Goal: Task Accomplishment & Management: Use online tool/utility

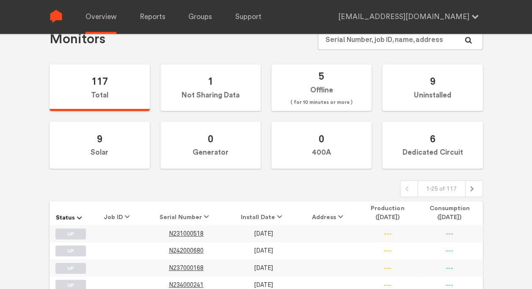
scroll to position [42, 0]
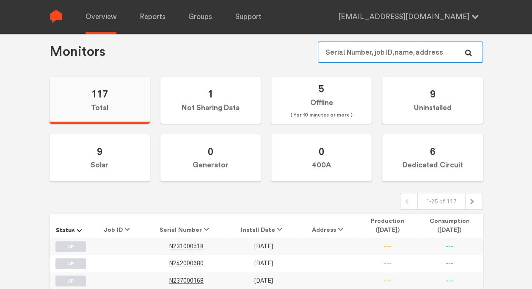
type input "[EMAIL_ADDRESS][DOMAIN_NAME]"
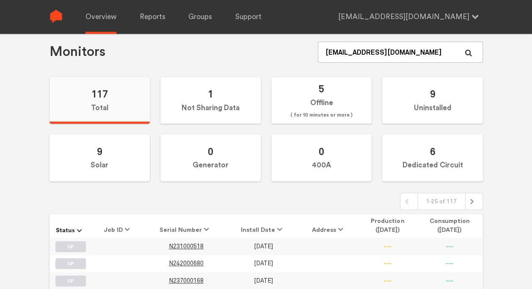
click at [94, 106] on label "117 Total" at bounding box center [100, 100] width 100 height 47
click at [0, 0] on input "117 Total" at bounding box center [0, 0] width 0 height 0
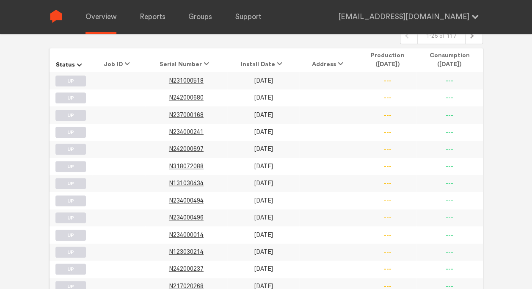
scroll to position [254, 0]
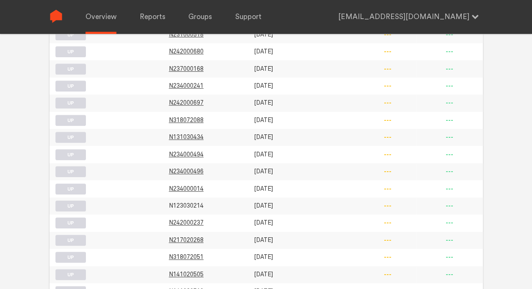
click at [187, 202] on span "N123030214" at bounding box center [186, 205] width 35 height 7
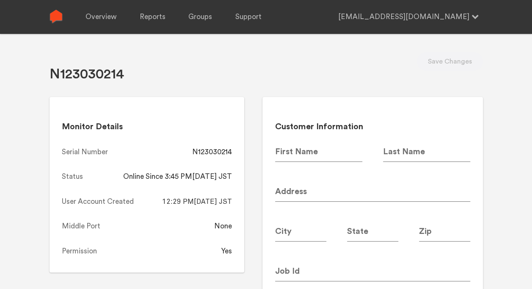
click at [54, 18] on img at bounding box center [56, 16] width 13 height 13
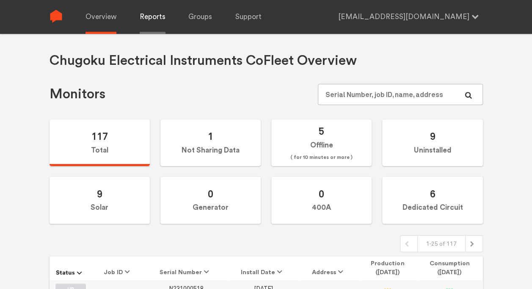
click at [157, 20] on link "Reports" at bounding box center [153, 17] width 26 height 34
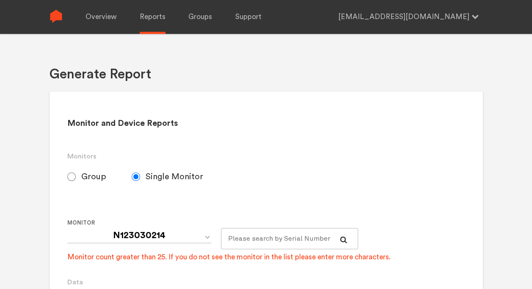
click at [69, 178] on input "Group" at bounding box center [71, 176] width 8 height 8
radio input "true"
radio input "false"
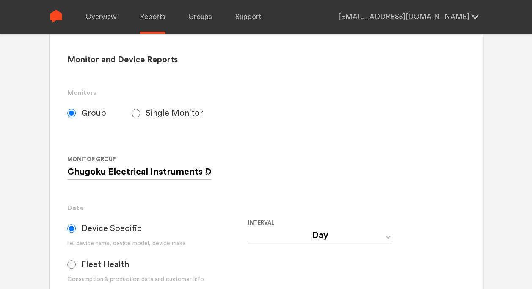
scroll to position [85, 0]
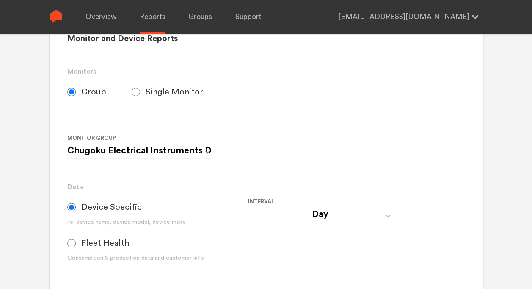
click at [392, 215] on div "Interval Day Year Month Week Hour 30 Minute 15 Minute 5 Minute Minute" at bounding box center [338, 235] width 181 height 79
click at [388, 216] on select "Day Year Month Week Hour 30 Minute 15 Minute 5 Minute Minute" at bounding box center [320, 214] width 144 height 15
click at [359, 255] on div "Interval Day Year Month Week Hour 30 Minute 15 Minute 5 Minute Minute" at bounding box center [338, 235] width 181 height 79
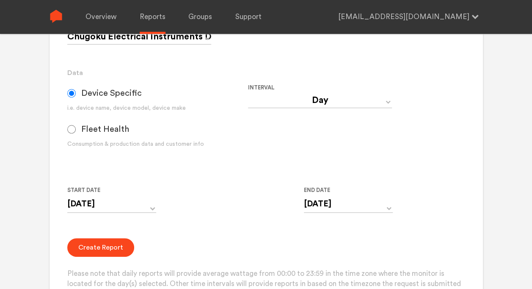
scroll to position [212, 0]
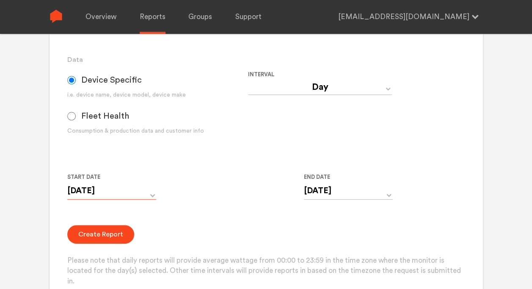
click at [151, 192] on input "[DATE]" at bounding box center [111, 190] width 89 height 17
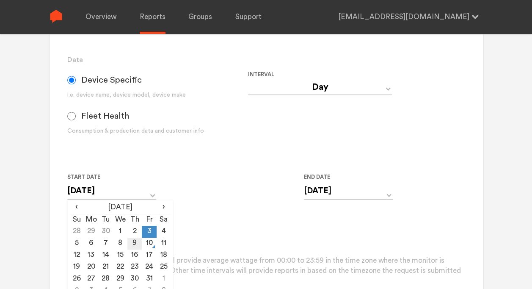
click at [140, 240] on td "9" at bounding box center [134, 243] width 14 height 12
type input "[DATE]"
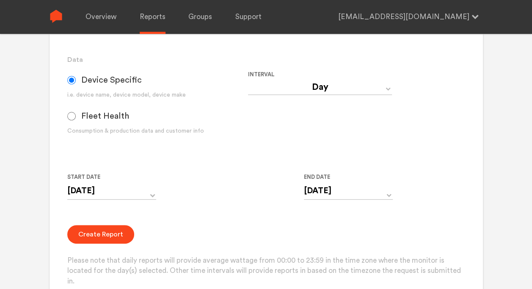
click at [253, 210] on div "Start Date [DATE] ‹ [DATE] › Su Mo Tu We Th Fr Sa 28 29 30 1 2 3 4 5 6 7 8 9 10…" at bounding box center [248, 191] width 362 height 39
click at [389, 193] on input "[DATE]" at bounding box center [348, 190] width 89 height 17
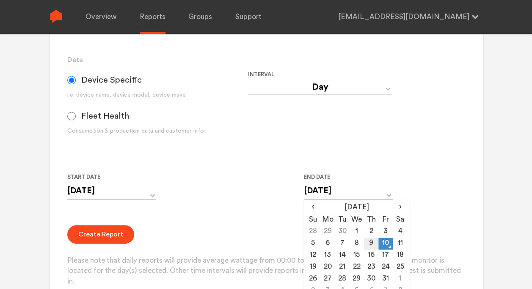
click at [373, 243] on td "9" at bounding box center [371, 243] width 14 height 12
type input "[DATE]"
click at [255, 220] on form "Group Single Monitor Monitor Group Chugoku Electrical Instruments Default Group…" at bounding box center [266, 120] width 398 height 332
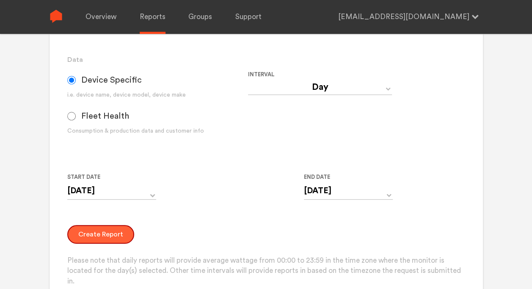
click at [108, 236] on button "Create Report" at bounding box center [100, 234] width 67 height 19
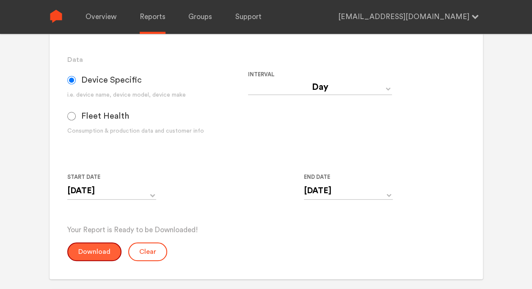
click at [90, 256] on button "Download" at bounding box center [94, 251] width 54 height 19
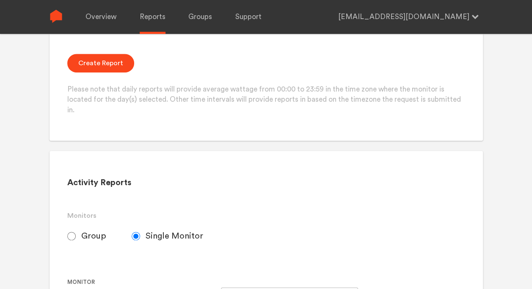
scroll to position [262, 0]
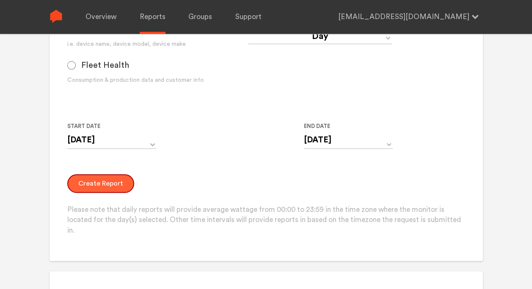
click at [102, 182] on button "Create Report" at bounding box center [100, 183] width 67 height 19
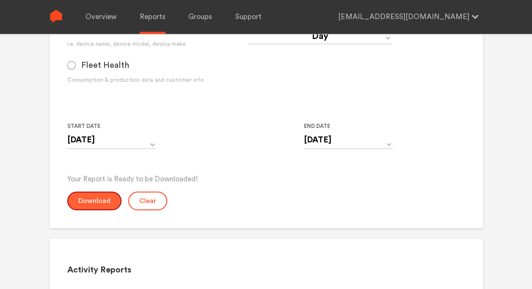
click at [98, 203] on button "Download" at bounding box center [94, 200] width 54 height 19
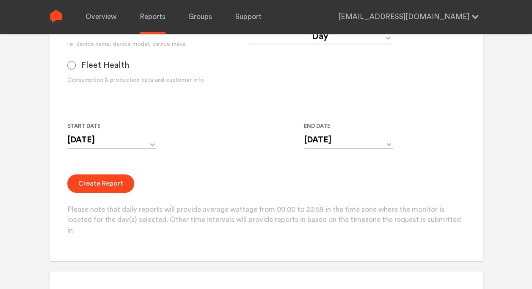
scroll to position [93, 0]
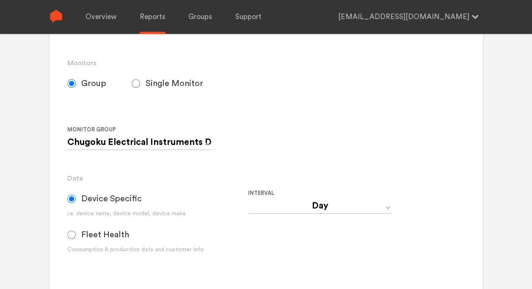
click at [328, 135] on div "Monitor Group Chugoku Electrical Instruments Default Group CHK Orange Box Pilot…" at bounding box center [248, 141] width 362 height 35
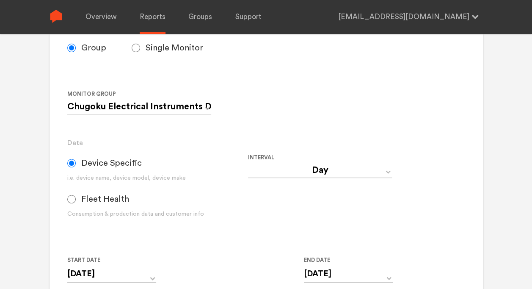
scroll to position [169, 0]
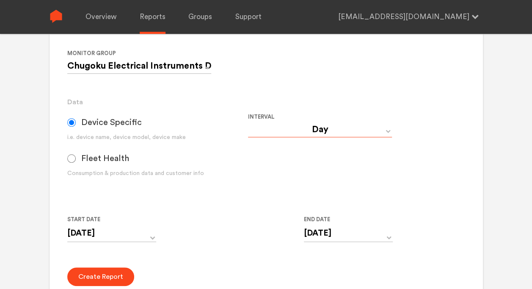
click at [345, 128] on select "Day Year Month Week Hour 30 Minute 15 Minute 5 Minute Minute" at bounding box center [320, 129] width 144 height 15
select select "Minute"
click at [248, 122] on select "Day Year Month Week Hour 30 Minute 15 Minute 5 Minute Minute" at bounding box center [320, 129] width 144 height 15
type input "[DATE] 12:00 AM"
type input "[DATE] 11:59 PM"
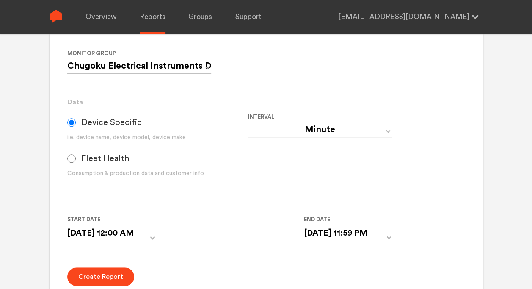
click at [311, 173] on div "Interval Day Year Month Week Hour 30 Minute 15 Minute 5 Minute Minute" at bounding box center [338, 151] width 181 height 79
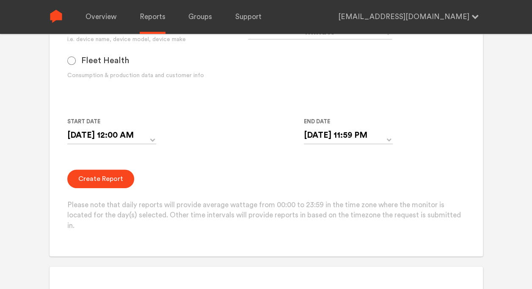
scroll to position [254, 0]
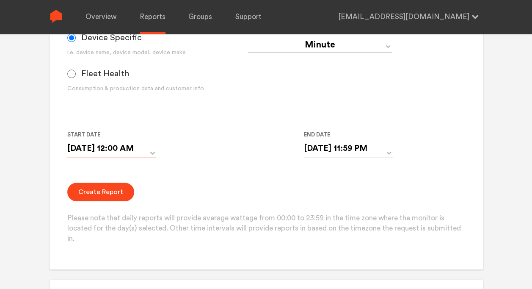
click at [155, 149] on input "[DATE] 12:00 AM" at bounding box center [111, 148] width 89 height 17
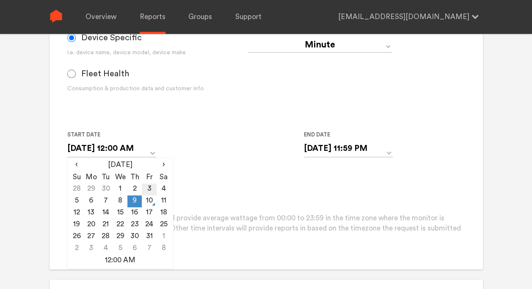
drag, startPoint x: 135, startPoint y: 198, endPoint x: 148, endPoint y: 193, distance: 13.8
click at [135, 197] on td "9" at bounding box center [134, 201] width 14 height 12
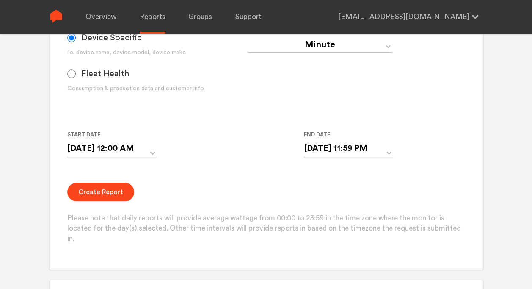
click at [217, 179] on form "Group Single Monitor Monitor Group Chugoku Electrical Instruments Default Group…" at bounding box center [266, 78] width 398 height 332
click at [377, 151] on input "[DATE] 11:59 PM" at bounding box center [348, 148] width 89 height 17
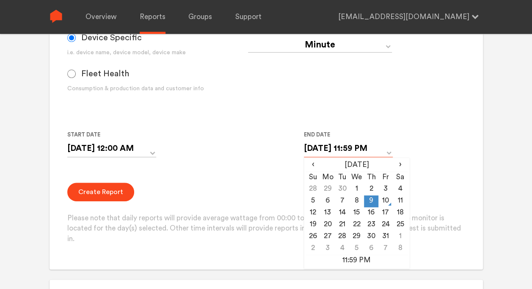
click at [377, 151] on input "[DATE] 11:59 PM" at bounding box center [348, 148] width 89 height 17
click at [371, 202] on td "9" at bounding box center [371, 201] width 14 height 12
click at [254, 185] on div "Create Report Please note that daily reports will provide average wattage from …" at bounding box center [266, 213] width 398 height 62
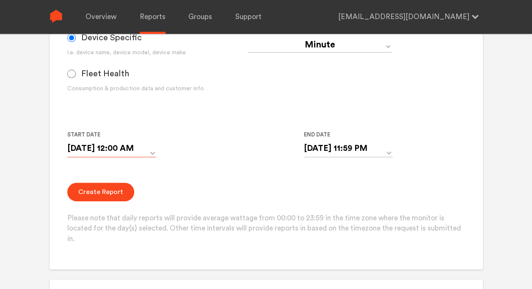
click at [151, 153] on input "[DATE] 12:00 AM" at bounding box center [111, 148] width 89 height 17
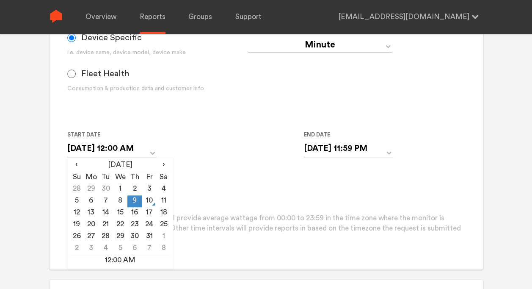
click at [134, 203] on td "9" at bounding box center [134, 201] width 14 height 12
click at [273, 173] on form "Group Single Monitor Monitor Group Chugoku Electrical Instruments Default Group…" at bounding box center [266, 78] width 398 height 332
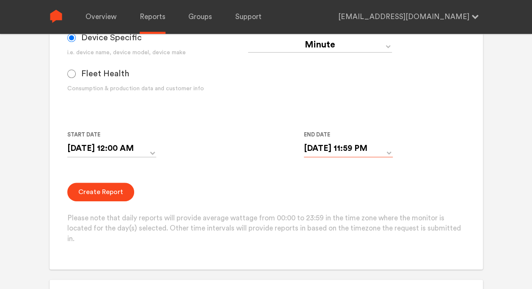
click at [352, 146] on input "[DATE] 11:59 PM" at bounding box center [348, 148] width 89 height 17
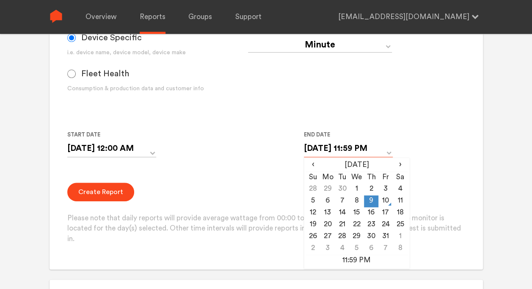
click at [356, 147] on input "[DATE] 11:59 PM" at bounding box center [348, 148] width 89 height 17
click at [358, 260] on td "11:59 PM" at bounding box center [357, 260] width 102 height 12
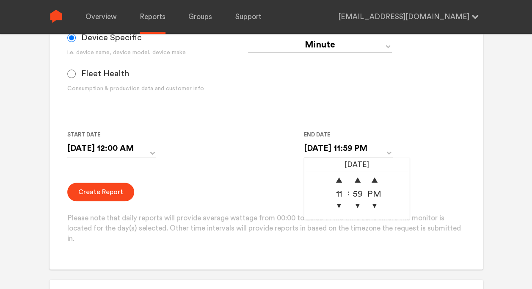
click at [238, 184] on div "Create Report Please note that daily reports will provide average wattage from …" at bounding box center [266, 213] width 398 height 62
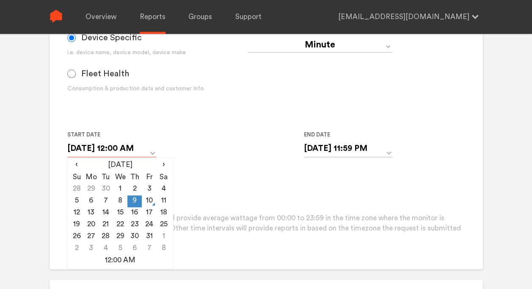
click at [93, 146] on input "[DATE] 12:00 AM" at bounding box center [111, 148] width 89 height 17
click at [120, 201] on td "8" at bounding box center [120, 201] width 14 height 12
click at [119, 148] on input "[DATE] 12:00 AM" at bounding box center [111, 148] width 89 height 17
click at [226, 158] on div "Start Date [DATE] 12:00 AM ‹ [DATE] › Su Mo Tu We Th Fr Sa 28 29 30 1 2 3 4 5 6…" at bounding box center [248, 149] width 362 height 39
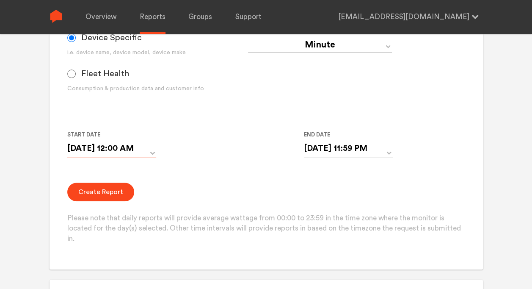
click at [127, 148] on input "[DATE] 12:00 AM" at bounding box center [111, 148] width 89 height 17
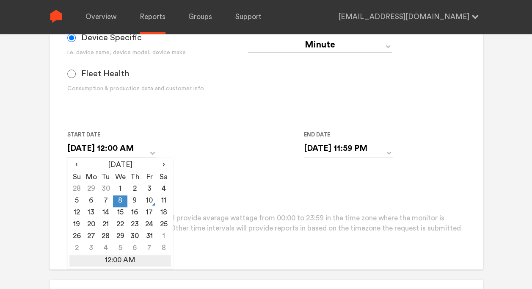
click at [121, 256] on td "12:00 AM" at bounding box center [120, 260] width 102 height 12
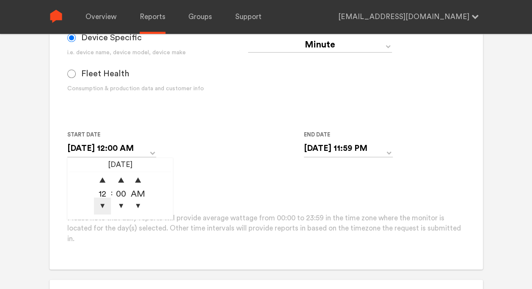
click at [102, 196] on div "12" at bounding box center [102, 193] width 17 height 8
click at [106, 178] on span "▲" at bounding box center [102, 180] width 17 height 17
click at [104, 203] on span "▼" at bounding box center [102, 205] width 17 height 17
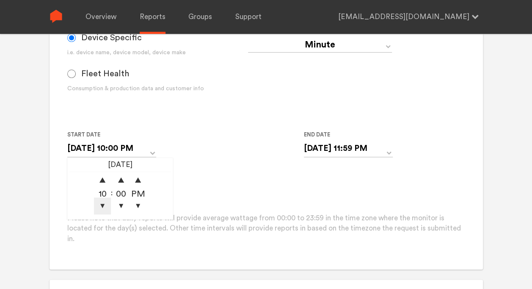
click at [104, 203] on span "▼" at bounding box center [102, 205] width 17 height 17
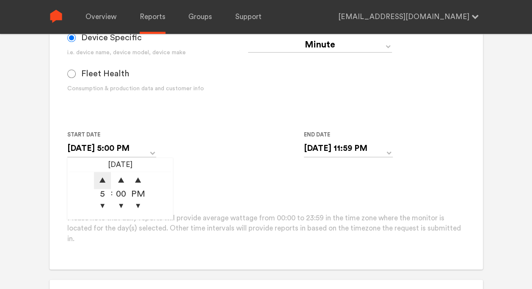
click at [104, 179] on span "▲" at bounding box center [102, 180] width 17 height 17
click at [102, 202] on span "▼" at bounding box center [102, 205] width 17 height 17
type input "[DATE] 3:00 PM"
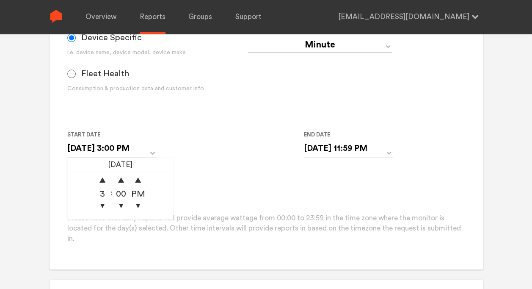
click at [225, 171] on form "Group Single Monitor Monitor Group Chugoku Electrical Instruments Default Group…" at bounding box center [266, 78] width 398 height 332
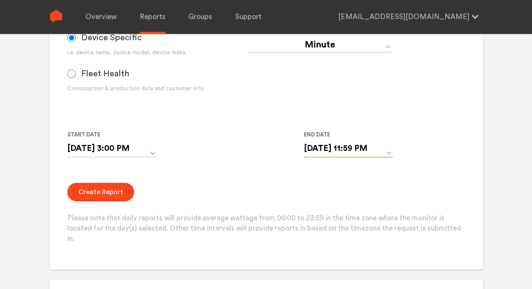
click at [356, 149] on input "[DATE] 11:59 PM" at bounding box center [348, 148] width 89 height 17
click at [342, 181] on span "▲" at bounding box center [339, 180] width 17 height 17
click at [341, 205] on span "▼" at bounding box center [339, 205] width 17 height 17
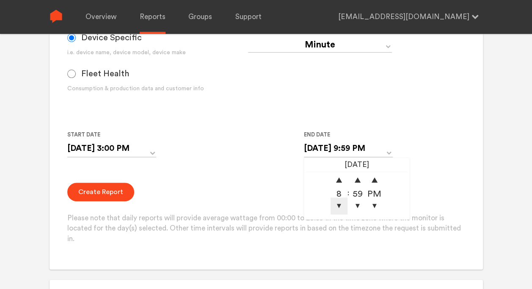
click at [341, 205] on span "▼" at bounding box center [339, 205] width 17 height 17
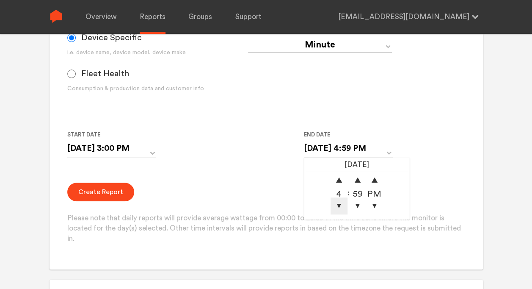
click at [341, 205] on span "▼" at bounding box center [339, 205] width 17 height 17
click at [340, 182] on span "▲" at bounding box center [339, 180] width 17 height 17
click at [359, 181] on span "▲" at bounding box center [357, 180] width 17 height 17
click at [442, 189] on div "Create Report Please note that daily reports will provide average wattage from …" at bounding box center [266, 213] width 398 height 62
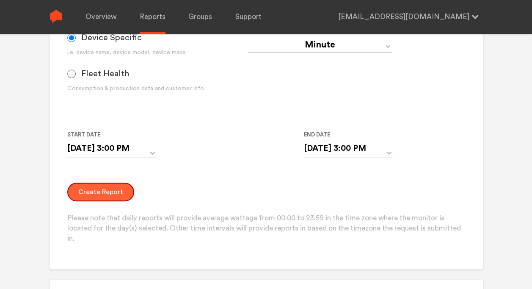
click at [108, 193] on button "Create Report" at bounding box center [100, 191] width 67 height 19
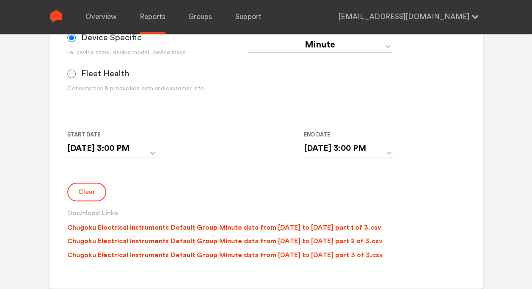
click at [231, 175] on form "Group Single Monitor Monitor Group Chugoku Electrical Instruments Default Group…" at bounding box center [266, 87] width 398 height 351
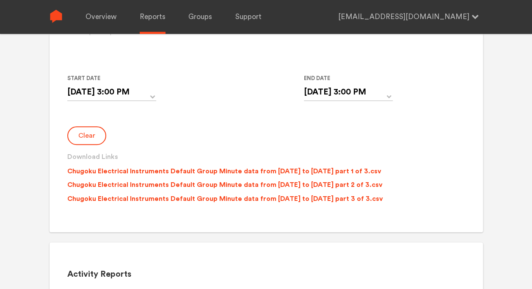
scroll to position [339, 0]
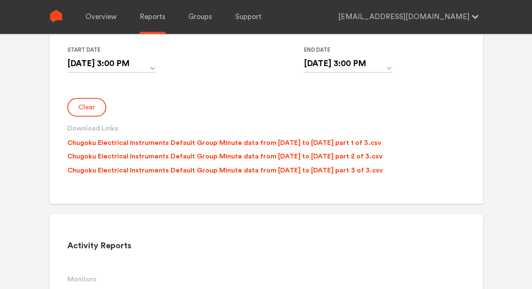
click at [232, 99] on div "Clear Download Links Chugoku Electrical Instruments Default Group Minute data f…" at bounding box center [266, 138] width 398 height 81
click at [97, 129] on h3 "Download Links" at bounding box center [266, 128] width 398 height 10
click at [244, 141] on p "Chugoku Electrical Instruments Default Group Minute data from [DATE] to [DATE] …" at bounding box center [224, 143] width 314 height 10
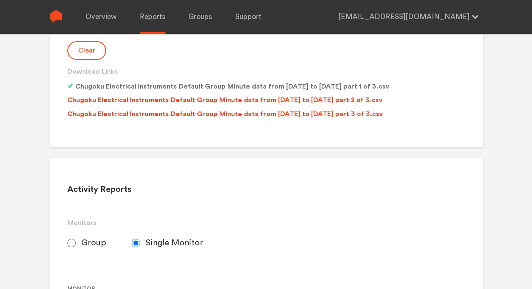
scroll to position [353, 0]
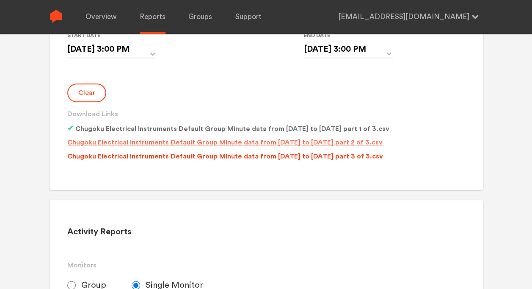
click at [228, 142] on p "Chugoku Electrical Instruments Default Group Minute data from [DATE] to [DATE] …" at bounding box center [224, 142] width 315 height 10
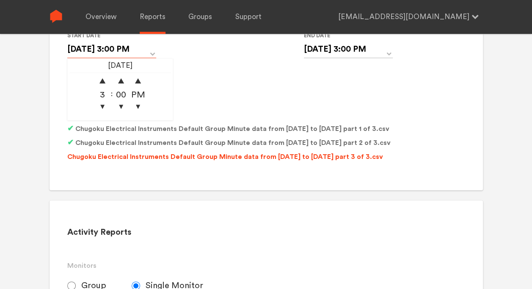
click at [148, 50] on input "[DATE] 3:00 PM" at bounding box center [111, 49] width 89 height 17
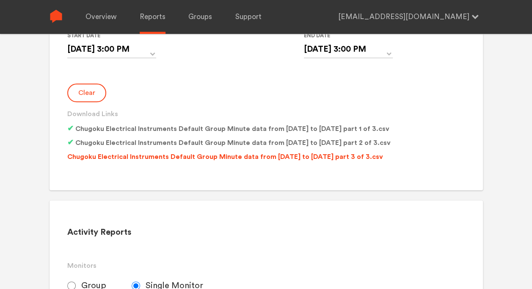
click at [359, 47] on input "[DATE] 3:00 PM" at bounding box center [348, 49] width 89 height 17
click at [342, 108] on span "▼" at bounding box center [339, 106] width 17 height 17
click at [362, 103] on span "▼" at bounding box center [357, 106] width 17 height 17
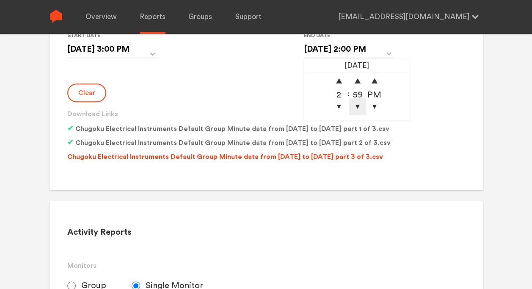
type input "[DATE] 2:59 PM"
click at [434, 94] on div "Clear Download Links Chugoku Electrical Instruments Default Group Minute data f…" at bounding box center [266, 124] width 398 height 82
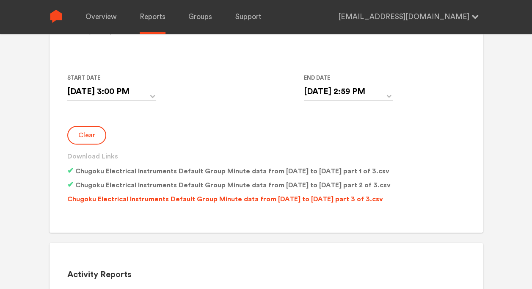
scroll to position [268, 0]
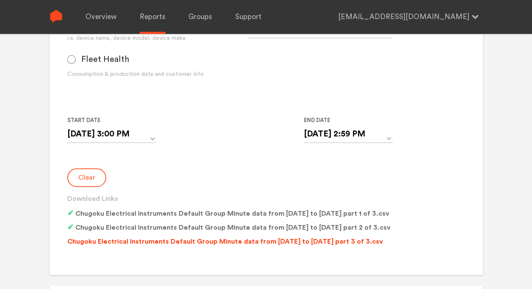
click at [99, 179] on button "Clear" at bounding box center [86, 177] width 39 height 19
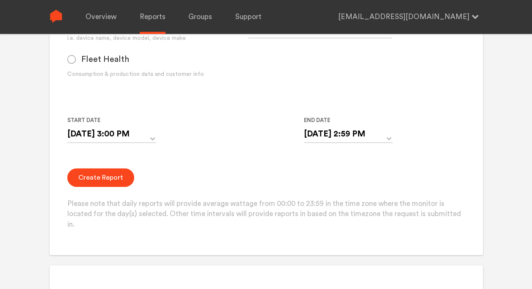
click at [185, 151] on div "Start Date [DATE] 3:00 PM 10/08/2025 ▲ 3 ▼ : ▲ 00 ▼ ▲ PM ▼ End Date [DATE] 2:59…" at bounding box center [248, 134] width 362 height 39
click at [108, 179] on button "Create Report" at bounding box center [100, 177] width 67 height 19
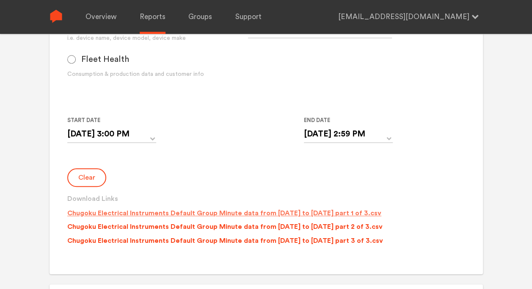
click at [241, 213] on p "Chugoku Electrical Instruments Default Group Minute data from [DATE] to [DATE] …" at bounding box center [224, 213] width 314 height 10
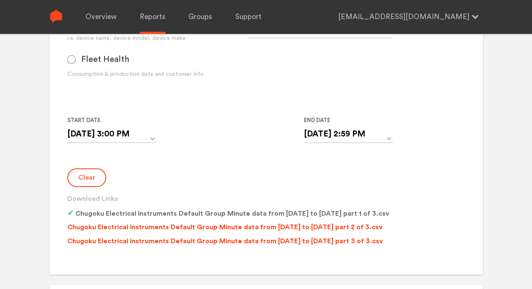
click at [301, 90] on div "Interval Day Year Month Week Hour 30 Minute 15 Minute 5 Minute Minute" at bounding box center [338, 52] width 181 height 79
click at [165, 159] on form "Group Single Monitor Monitor Group Chugoku Electrical Instruments Default Group…" at bounding box center [266, 74] width 398 height 352
click at [88, 134] on input "[DATE] 3:00 PM" at bounding box center [111, 133] width 89 height 17
click at [192, 154] on form "Group Single Monitor Monitor Group Chugoku Electrical Instruments Default Group…" at bounding box center [266, 74] width 398 height 352
click at [91, 183] on button "Clear" at bounding box center [86, 177] width 39 height 19
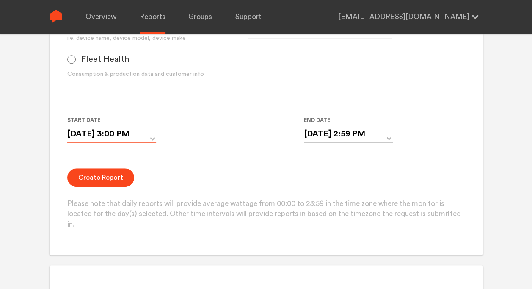
click at [91, 134] on input "[DATE] 3:00 PM" at bounding box center [111, 133] width 89 height 17
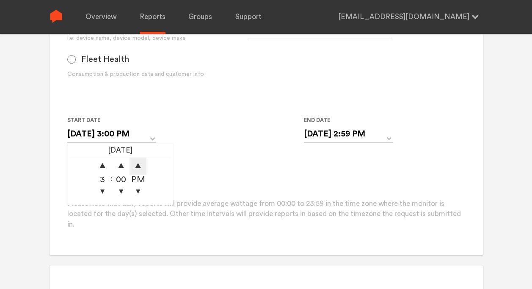
click at [135, 163] on span "▲" at bounding box center [138, 165] width 17 height 17
click at [103, 165] on span "▲" at bounding box center [102, 165] width 17 height 17
click at [119, 152] on th "[DATE]" at bounding box center [120, 151] width 102 height 12
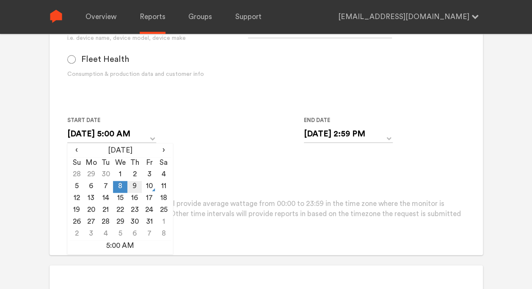
click at [141, 185] on td "9" at bounding box center [134, 187] width 14 height 12
click at [213, 153] on div "Start Date [DATE] 5:00 AM ‹ [DATE] › Su Mo Tu We Th Fr Sa 28 29 30 1 2 3 4 5 6 …" at bounding box center [248, 134] width 362 height 39
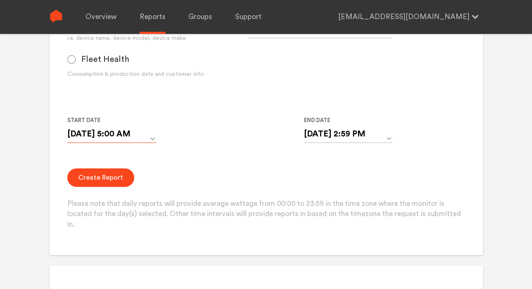
click at [130, 135] on input "[DATE] 5:00 AM" at bounding box center [111, 133] width 89 height 17
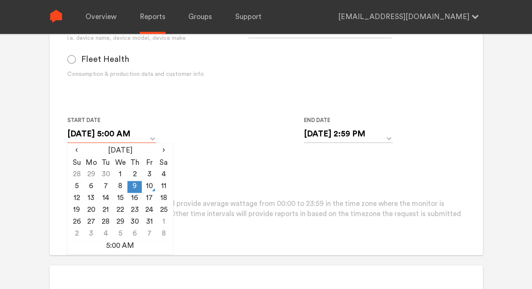
click at [142, 135] on input "[DATE] 5:00 AM" at bounding box center [111, 133] width 89 height 17
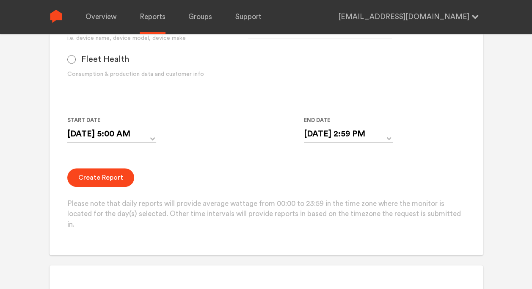
click at [209, 134] on div "Start Date [DATE] 5:00 AM ‹ [DATE] › Su Mo Tu We Th Fr Sa 28 29 30 1 2 3 4 5 6 …" at bounding box center [248, 134] width 362 height 39
click at [128, 130] on input "[DATE] 5:00 AM" at bounding box center [111, 133] width 89 height 17
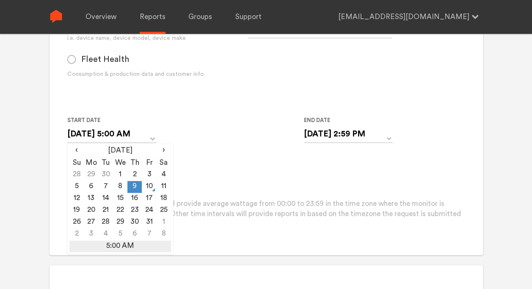
click at [130, 250] on td "5:00 AM" at bounding box center [120, 246] width 102 height 12
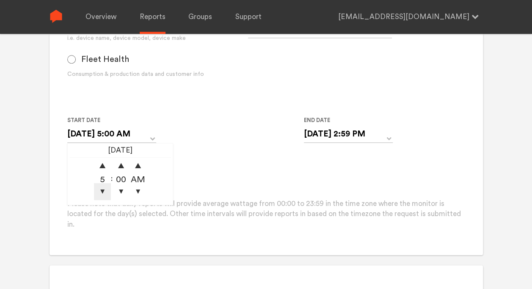
click at [106, 185] on span "▼" at bounding box center [102, 191] width 17 height 17
click at [103, 191] on span "▼" at bounding box center [102, 191] width 17 height 17
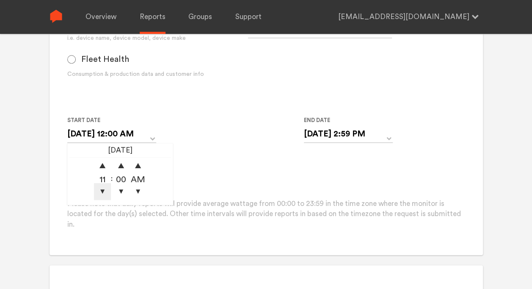
click at [103, 191] on span "▼" at bounding box center [102, 191] width 17 height 17
click at [101, 160] on span "▲" at bounding box center [102, 165] width 17 height 17
click at [102, 162] on span "▲" at bounding box center [102, 165] width 17 height 17
click at [102, 189] on span "▼" at bounding box center [102, 191] width 17 height 17
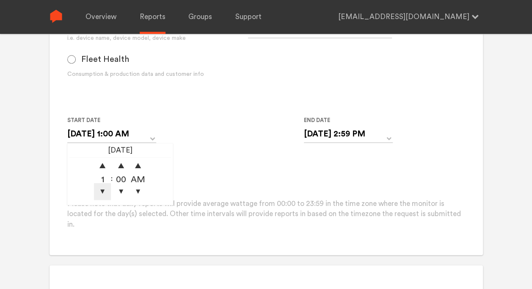
click at [102, 189] on span "▼" at bounding box center [102, 191] width 17 height 17
click at [100, 163] on span "▲" at bounding box center [102, 165] width 17 height 17
click at [102, 191] on span "▼" at bounding box center [102, 191] width 17 height 17
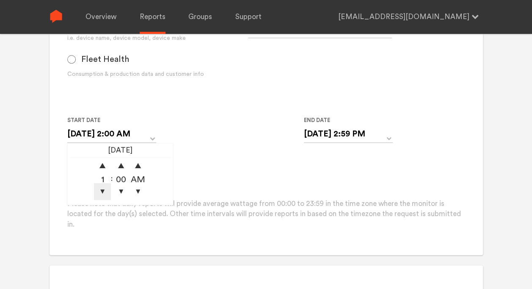
click at [102, 191] on span "▼" at bounding box center [102, 191] width 17 height 17
click at [101, 160] on span "▲" at bounding box center [102, 165] width 17 height 17
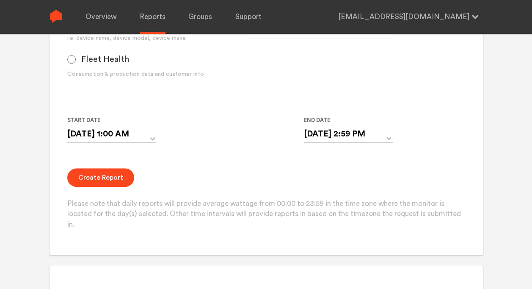
click at [239, 159] on form "Group Single Monitor Monitor Group Chugoku Electrical Instruments Default Group…" at bounding box center [266, 64] width 398 height 332
click at [150, 138] on input "[DATE] 1:00 AM" at bounding box center [111, 133] width 89 height 17
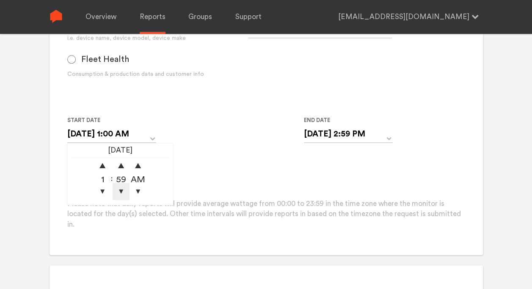
click at [124, 191] on span "▼" at bounding box center [121, 191] width 17 height 17
click at [120, 163] on span "▲" at bounding box center [121, 165] width 17 height 17
type input "[DATE] 1:00 AM"
click at [200, 148] on div "Start Date [DATE] 1:00 AM 10/09/2025 ▲ 1 ▼ : ▲ 00 ▼ ▲ AM ▼ End Date [DATE] 2:59…" at bounding box center [248, 134] width 362 height 39
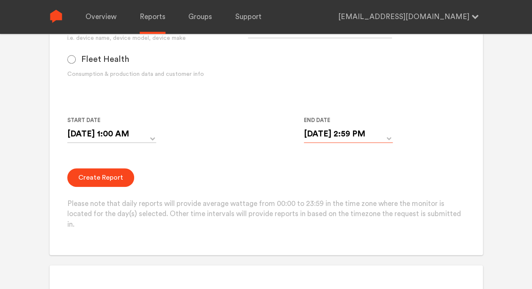
click at [359, 130] on input "[DATE] 2:59 PM" at bounding box center [348, 133] width 89 height 17
click at [341, 167] on span "▲" at bounding box center [339, 165] width 17 height 17
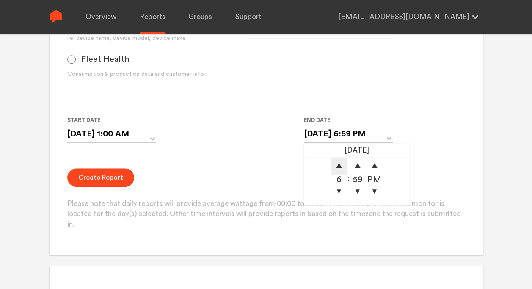
click at [341, 167] on span "▲" at bounding box center [339, 165] width 17 height 17
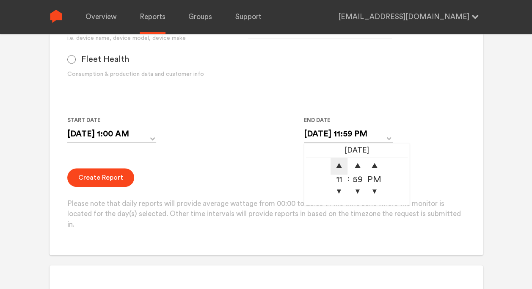
click at [341, 167] on span "▲" at bounding box center [339, 165] width 17 height 17
click at [378, 190] on span "▼" at bounding box center [374, 191] width 17 height 17
type input "[DATE] 12:59 PM"
click at [251, 180] on div "Create Report Please note that daily reports will provide average wattage from …" at bounding box center [266, 199] width 398 height 62
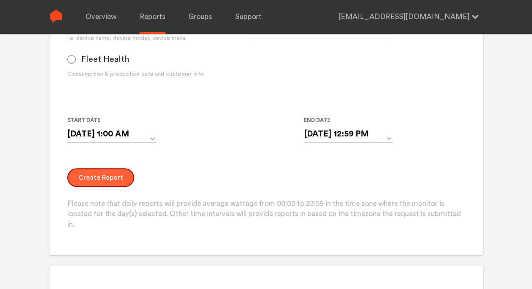
click at [106, 179] on button "Create Report" at bounding box center [100, 177] width 67 height 19
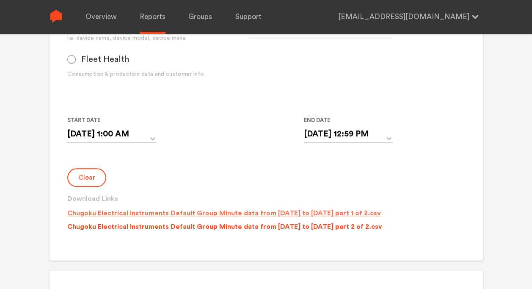
click at [220, 213] on p "Chugoku Electrical Instruments Default Group Minute data from [DATE] to [DATE] …" at bounding box center [224, 213] width 314 height 10
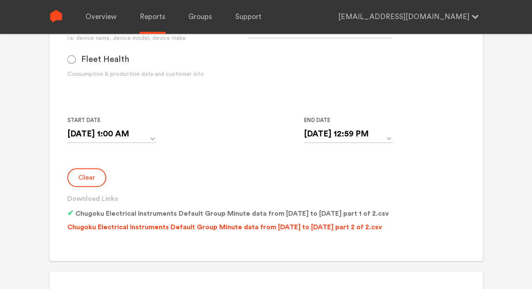
click at [169, 159] on form "Group Single Monitor Monitor Group Chugoku Electrical Instruments Default Group…" at bounding box center [266, 67] width 398 height 338
click at [96, 179] on button "Clear" at bounding box center [86, 177] width 39 height 19
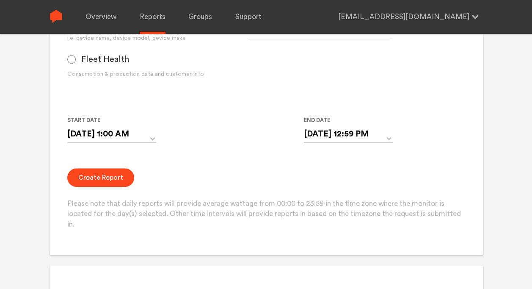
click at [173, 163] on form "Group Single Monitor Monitor Group Chugoku Electrical Instruments Default Group…" at bounding box center [266, 64] width 398 height 332
click at [109, 135] on input "[DATE] 1:00 AM" at bounding box center [111, 133] width 89 height 17
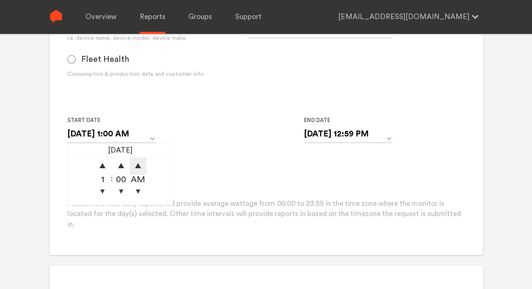
click at [139, 165] on span "▲" at bounding box center [138, 165] width 17 height 17
click at [100, 163] on span "▲" at bounding box center [102, 165] width 17 height 17
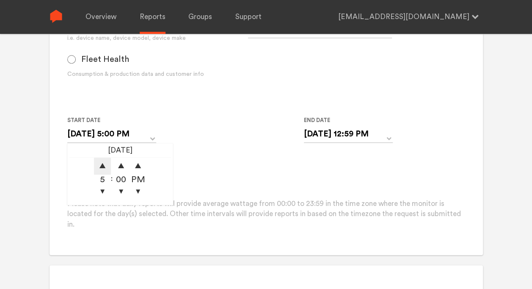
click at [100, 163] on span "▲" at bounding box center [102, 165] width 17 height 17
click at [251, 163] on form "Group Single Monitor Monitor Group Chugoku Electrical Instruments Default Group…" at bounding box center [266, 64] width 398 height 332
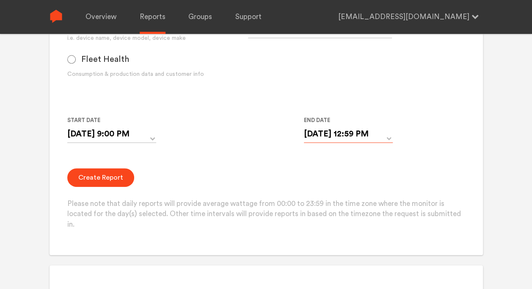
click at [365, 134] on input "[DATE] 12:59 PM" at bounding box center [348, 133] width 89 height 17
click at [160, 155] on form "Group Single Monitor Monitor Group Chugoku Electrical Instruments Default Group…" at bounding box center [266, 64] width 398 height 332
click at [118, 136] on input "[DATE] 9:00 PM" at bounding box center [111, 133] width 89 height 17
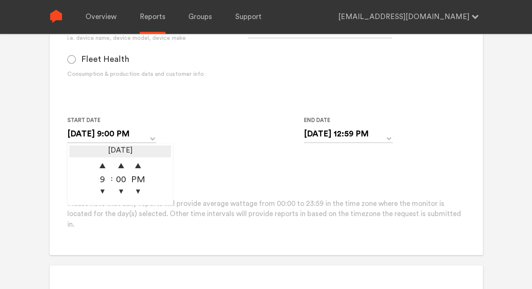
click at [127, 150] on th "[DATE]" at bounding box center [120, 151] width 102 height 12
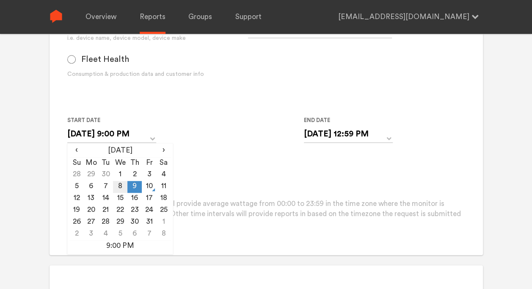
click at [122, 186] on td "8" at bounding box center [120, 187] width 14 height 12
type input "[DATE] 9:00 PM"
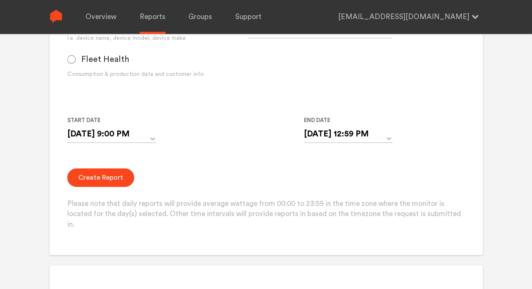
click at [223, 143] on div "Start Date [DATE] 9:00 PM ‹ [DATE] › Su Mo Tu We Th Fr Sa 28 29 30 1 2 3 4 5 6 …" at bounding box center [248, 134] width 362 height 39
click at [340, 134] on input "[DATE] 12:59 PM" at bounding box center [348, 133] width 89 height 17
click at [339, 191] on span "▼" at bounding box center [339, 191] width 17 height 17
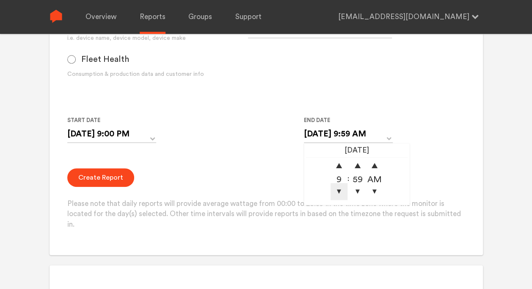
click at [339, 191] on span "▼" at bounding box center [339, 191] width 17 height 17
click at [432, 152] on form "Group Single Monitor Monitor Group Chugoku Electrical Instruments Default Group…" at bounding box center [266, 64] width 398 height 332
click at [379, 133] on input "[DATE] 8:59 AM" at bounding box center [348, 133] width 89 height 17
click at [376, 165] on span "▲" at bounding box center [374, 165] width 17 height 17
type input "[DATE] 8:59 PM"
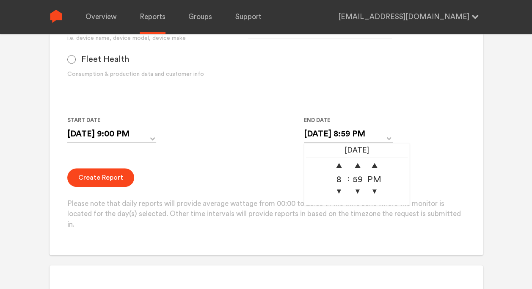
click at [428, 137] on div "Start Date [DATE] 9:00 PM ‹ [DATE] › Su Mo Tu We Th Fr Sa 28 29 30 1 2 3 4 5 6 …" at bounding box center [248, 134] width 362 height 39
click at [268, 169] on div "Create Report Please note that daily reports will provide average wattage from …" at bounding box center [266, 199] width 398 height 62
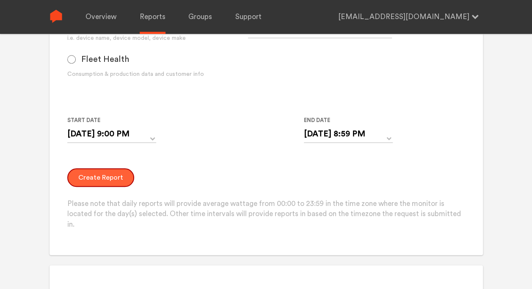
click at [113, 181] on button "Create Report" at bounding box center [100, 177] width 67 height 19
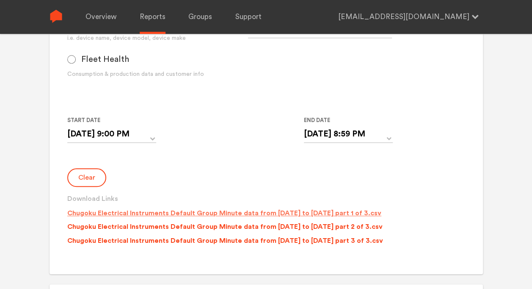
click at [251, 212] on p "Chugoku Electrical Instruments Default Group Minute data from [DATE] to [DATE] …" at bounding box center [224, 213] width 314 height 10
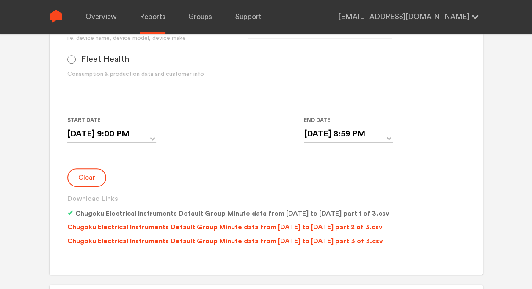
click at [312, 65] on div "Interval Day Year Month Week Hour 30 Minute 15 Minute 5 Minute Minute" at bounding box center [338, 52] width 181 height 79
click at [96, 135] on input "[DATE] 9:00 PM" at bounding box center [111, 133] width 89 height 17
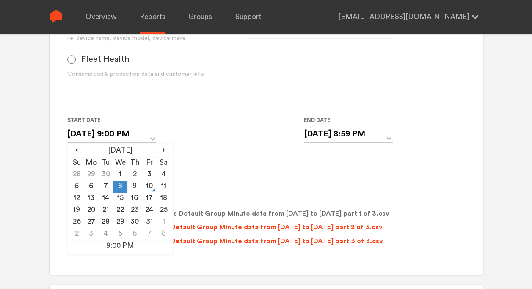
click at [122, 182] on td "8" at bounding box center [120, 187] width 14 height 12
click at [140, 132] on input "[DATE] 9:00 PM" at bounding box center [111, 133] width 89 height 17
click at [188, 130] on div "Start Date [DATE] 9:00 PM ‹ [DATE] › Su Mo Tu We Th Fr Sa 28 29 30 1 2 3 4 5 6 …" at bounding box center [248, 134] width 362 height 39
click at [141, 133] on input "[DATE] 9:00 PM" at bounding box center [111, 133] width 89 height 17
click at [128, 242] on td "9:00 PM" at bounding box center [120, 246] width 102 height 12
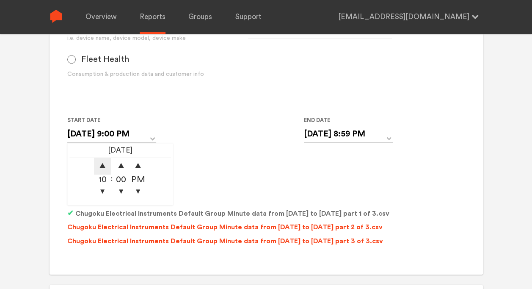
click at [102, 163] on span "▲" at bounding box center [102, 165] width 17 height 17
click at [141, 166] on span "▲" at bounding box center [138, 165] width 17 height 17
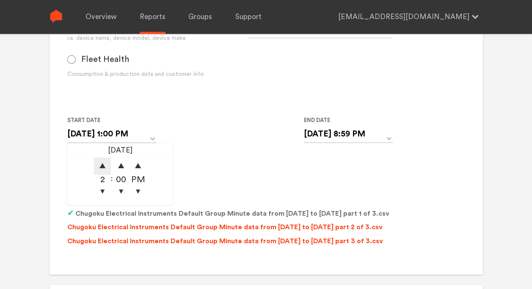
click at [105, 166] on span "▲" at bounding box center [102, 165] width 17 height 17
type input "[DATE] 3:00 PM"
click at [232, 162] on form "Group Single Monitor Monitor Group Chugoku Electrical Instruments Default Group…" at bounding box center [266, 74] width 398 height 352
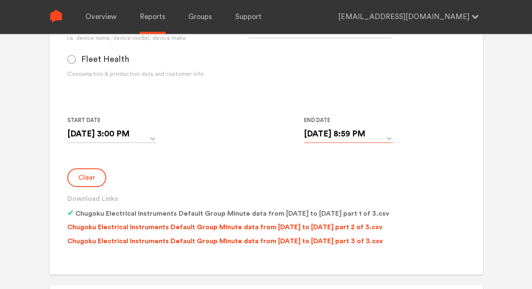
click at [359, 129] on input "[DATE] 8:59 PM" at bounding box center [348, 133] width 89 height 17
click at [340, 165] on span "▲" at bounding box center [339, 165] width 17 height 17
click at [338, 195] on span "▼" at bounding box center [339, 191] width 17 height 17
click at [338, 190] on span "▼" at bounding box center [339, 191] width 17 height 17
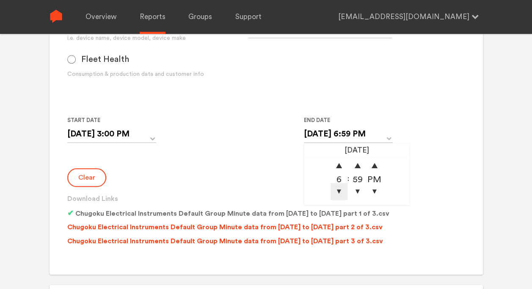
click at [338, 190] on span "▼" at bounding box center [339, 191] width 17 height 17
click at [442, 175] on div "Clear Download Links Chugoku Electrical Instruments Default Group Minute data f…" at bounding box center [266, 208] width 398 height 81
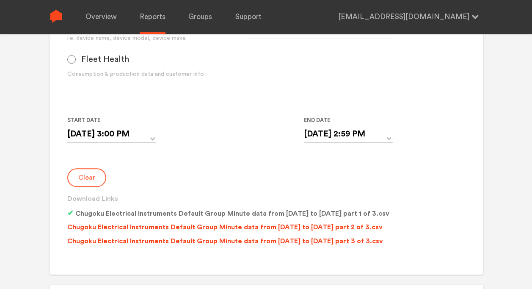
click at [90, 178] on button "Clear" at bounding box center [86, 177] width 39 height 19
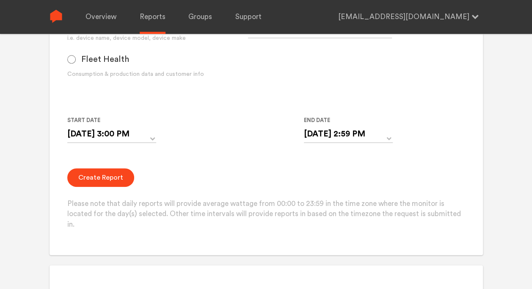
click at [176, 166] on form "Group Single Monitor Monitor Group Chugoku Electrical Instruments Default Group…" at bounding box center [266, 64] width 398 height 332
click at [99, 177] on button "Create Report" at bounding box center [100, 177] width 67 height 19
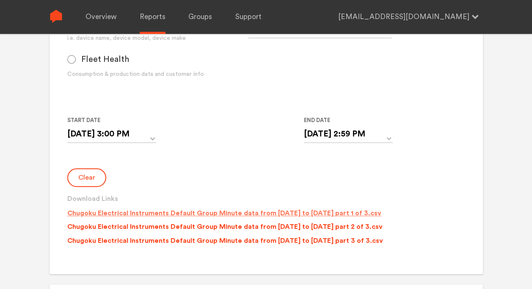
click at [265, 211] on p "Chugoku Electrical Instruments Default Group Minute data from [DATE] to [DATE] …" at bounding box center [224, 213] width 314 height 10
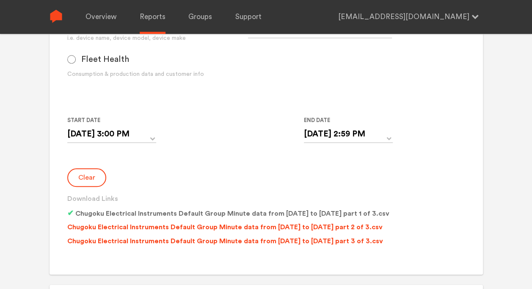
click at [207, 164] on form "Group Single Monitor Monitor Group Chugoku Electrical Instruments Default Group…" at bounding box center [266, 74] width 398 height 352
click at [79, 178] on button "Clear" at bounding box center [86, 177] width 39 height 19
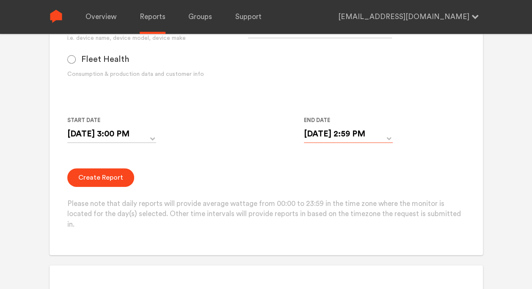
click at [378, 134] on input "[DATE] 2:59 PM" at bounding box center [348, 133] width 89 height 17
click at [340, 166] on span "▲" at bounding box center [339, 165] width 17 height 17
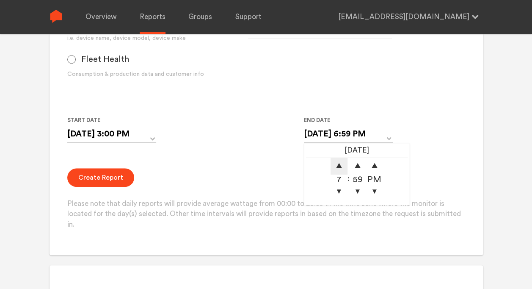
click at [340, 166] on span "▲" at bounding box center [339, 165] width 17 height 17
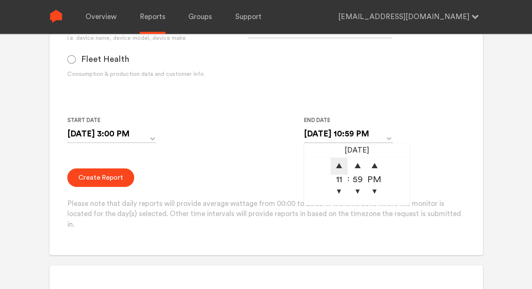
type input "[DATE] 11:59 PM"
click at [224, 176] on div "Create Report Please note that daily reports will provide average wattage from …" at bounding box center [266, 199] width 398 height 62
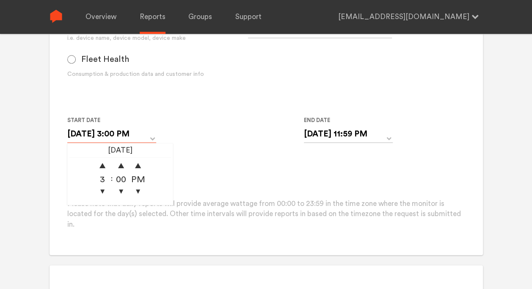
click at [122, 135] on input "[DATE] 3:00 PM" at bounding box center [111, 133] width 89 height 17
click at [135, 148] on th "[DATE]" at bounding box center [120, 151] width 102 height 12
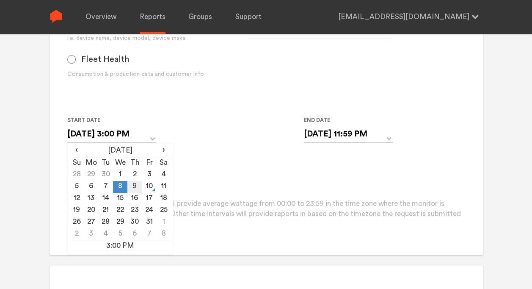
click at [136, 184] on td "9" at bounding box center [134, 187] width 14 height 12
click at [185, 149] on div "Start Date [DATE] 3:00 PM ‹ [DATE] › Su Mo Tu We Th Fr Sa 28 29 30 1 2 3 4 5 6 …" at bounding box center [248, 134] width 362 height 39
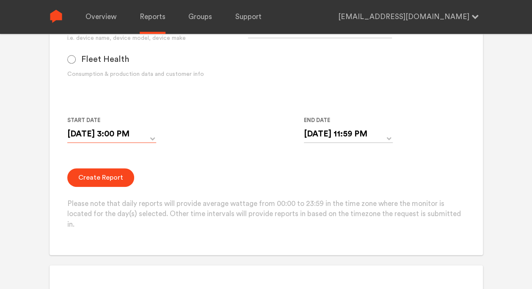
click at [129, 131] on input "[DATE] 3:00 PM" at bounding box center [111, 133] width 89 height 17
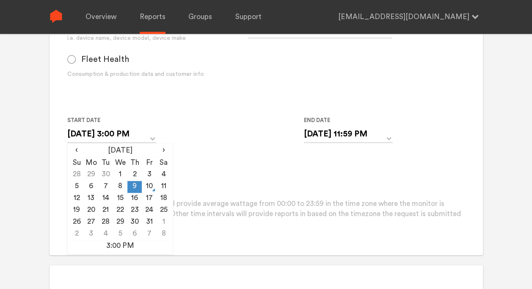
click at [184, 144] on div "Start Date [DATE] 3:00 PM ‹ [DATE] › Su Mo Tu We Th Fr Sa 28 29 30 1 2 3 4 5 6 …" at bounding box center [248, 134] width 362 height 39
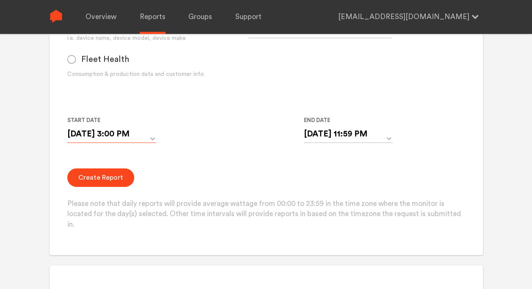
click at [143, 131] on input "[DATE] 3:00 PM" at bounding box center [111, 133] width 89 height 17
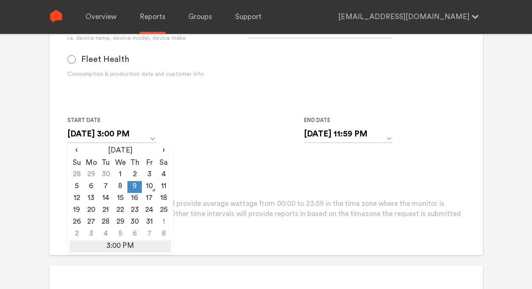
click at [133, 246] on td "3:00 PM" at bounding box center [120, 246] width 102 height 12
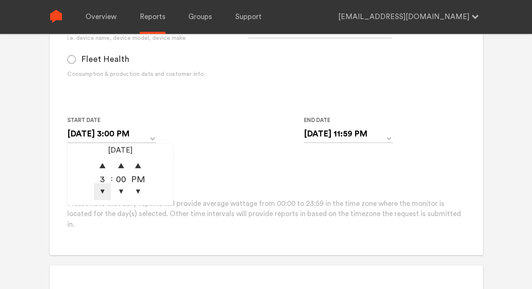
click at [102, 189] on span "▼" at bounding box center [102, 191] width 17 height 17
click at [139, 188] on span "▼" at bounding box center [138, 191] width 17 height 17
click at [178, 163] on form "Group Single Monitor Monitor Group Chugoku Electrical Instruments Default Group…" at bounding box center [266, 64] width 398 height 332
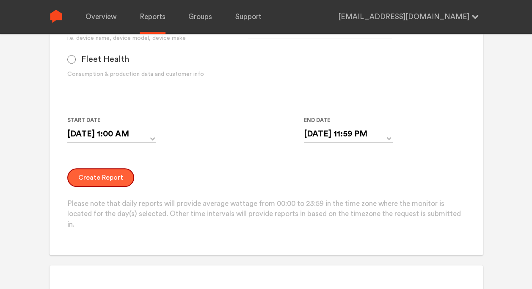
click at [117, 179] on button "Create Report" at bounding box center [100, 177] width 67 height 19
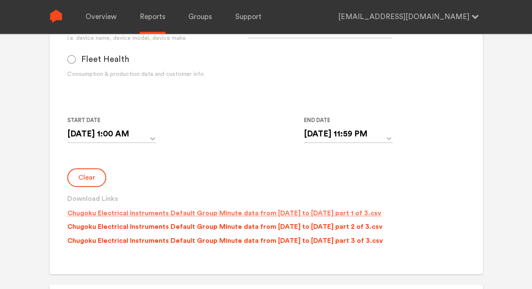
click at [188, 214] on p "Chugoku Electrical Instruments Default Group Minute data from [DATE] to [DATE] …" at bounding box center [224, 213] width 314 height 10
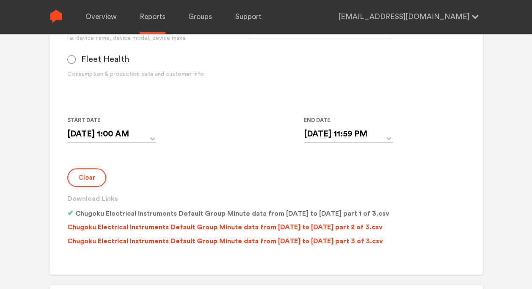
click at [150, 160] on form "Group Single Monitor Monitor Group Chugoku Electrical Instruments Default Group…" at bounding box center [266, 74] width 398 height 352
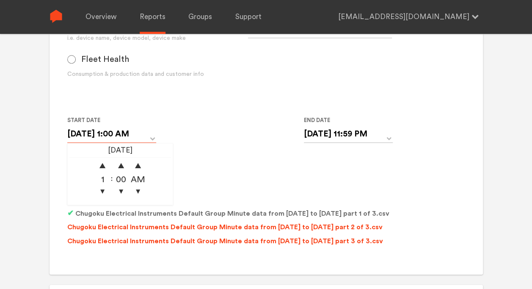
click at [151, 135] on input "[DATE] 1:00 AM" at bounding box center [111, 133] width 89 height 17
click at [104, 191] on span "▼" at bounding box center [102, 191] width 17 height 17
type input "[DATE] 12:00 AM"
click at [213, 152] on div "Start Date [DATE] 12:00 AM 10/09/2025 ▲ 12 ▼ : ▲ 00 ▼ ▲ AM ▼ End Date [DATE] 11…" at bounding box center [248, 134] width 362 height 39
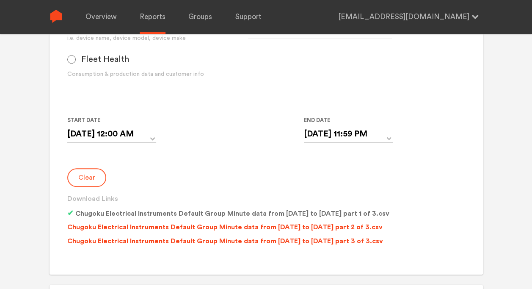
click at [92, 177] on button "Clear" at bounding box center [86, 177] width 39 height 19
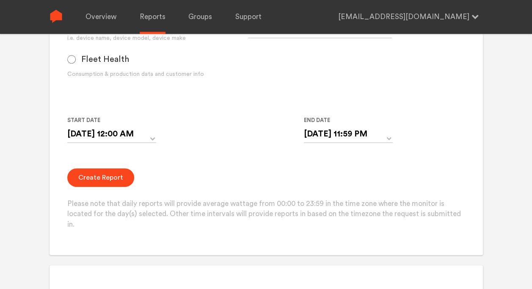
click at [244, 159] on form "Group Single Monitor Monitor Group Chugoku Electrical Instruments Default Group…" at bounding box center [266, 64] width 398 height 332
click at [114, 182] on button "Create Report" at bounding box center [100, 177] width 67 height 19
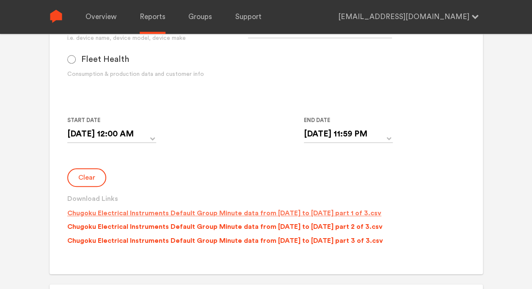
click at [293, 213] on p "Chugoku Electrical Instruments Default Group Minute data from [DATE] to [DATE] …" at bounding box center [224, 213] width 314 height 10
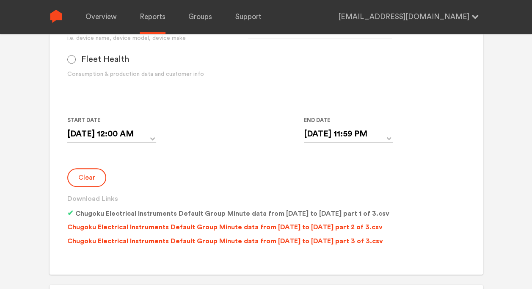
click at [224, 172] on div "Clear Download Links Chugoku Electrical Instruments Default Group Minute data f…" at bounding box center [266, 208] width 398 height 81
click at [251, 226] on p "Chugoku Electrical Instruments Default Group Minute data from [DATE] to [DATE] …" at bounding box center [224, 227] width 315 height 10
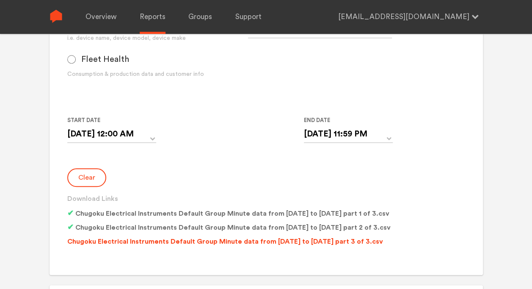
click at [266, 153] on div "Start Date [DATE] 12:00 AM 10/09/2025 ▲ 12 ▼ : ▲ 00 ▼ ▲ AM ▼ End Date [DATE] 11…" at bounding box center [248, 134] width 362 height 39
click at [353, 228] on p "Chugoku Electrical Instruments Default Group Minute data from [DATE] to [DATE] …" at bounding box center [228, 227] width 323 height 11
click at [259, 147] on div "Start Date [DATE] 12:00 AM 10/09/2025 ▲ 12 ▼ : ▲ 00 ▼ ▲ AM ▼ End Date [DATE] 11…" at bounding box center [248, 134] width 362 height 39
click at [283, 237] on p "Chugoku Electrical Instruments Default Group Minute data from [DATE] to [DATE] …" at bounding box center [225, 241] width 316 height 10
click at [319, 42] on div "Interval Day Year Month Week Hour 30 Minute 15 Minute 5 Minute Minute" at bounding box center [338, 52] width 181 height 79
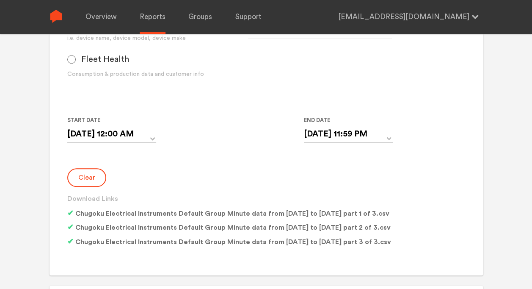
click at [226, 68] on div "Device Specific i.e. device name, device model, device make Fleet Health Consum…" at bounding box center [157, 49] width 181 height 72
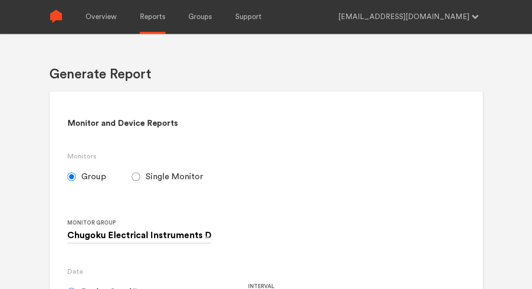
scroll to position [85, 0]
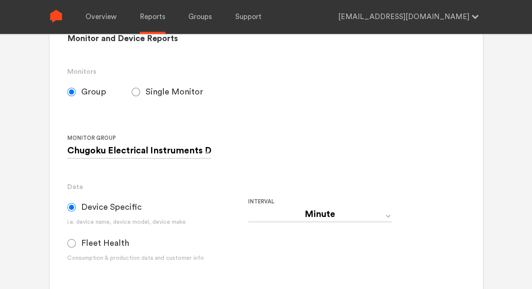
click at [301, 136] on div "Monitor Group Chugoku Electrical Instruments Default Group CHK Orange Box Pilot…" at bounding box center [248, 150] width 362 height 35
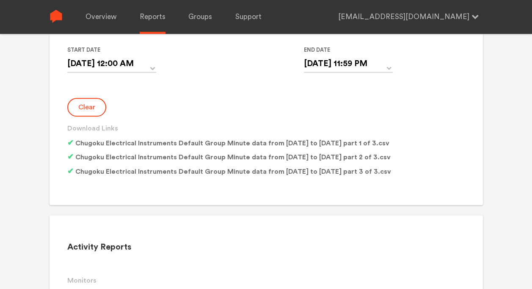
scroll to position [296, 0]
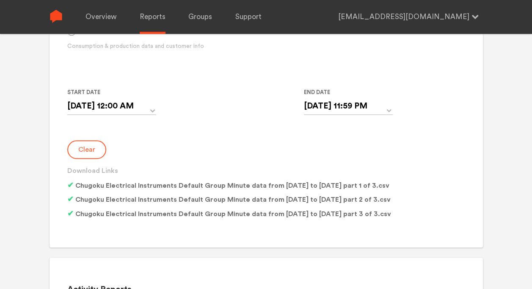
click at [85, 154] on button "Clear" at bounding box center [86, 149] width 39 height 19
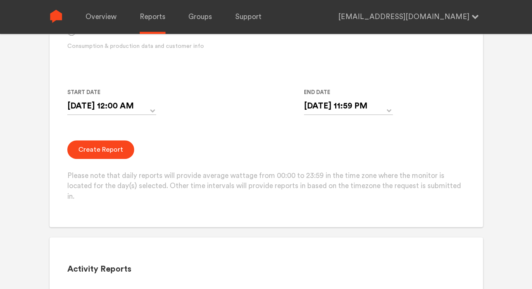
click at [174, 135] on form "Group Single Monitor Monitor Group Chugoku Electrical Instruments Default Group…" at bounding box center [266, 36] width 398 height 332
